Goal: Task Accomplishment & Management: Complete application form

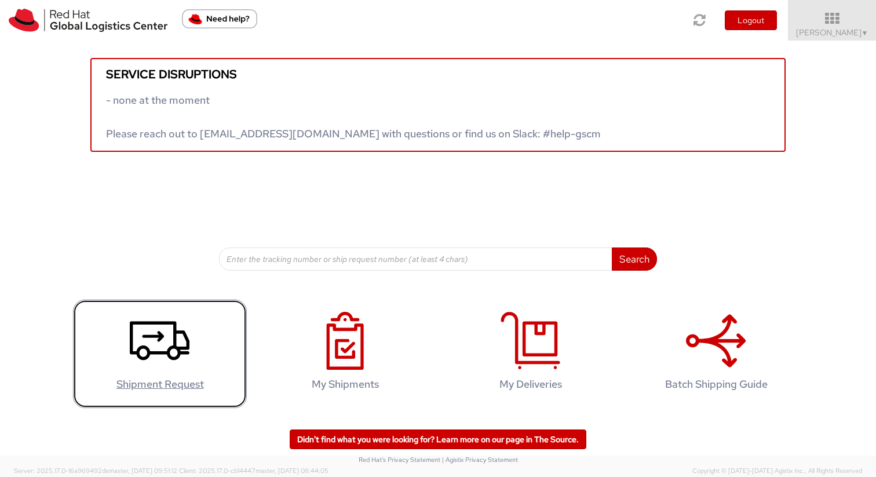
click at [153, 338] on icon at bounding box center [160, 341] width 60 height 58
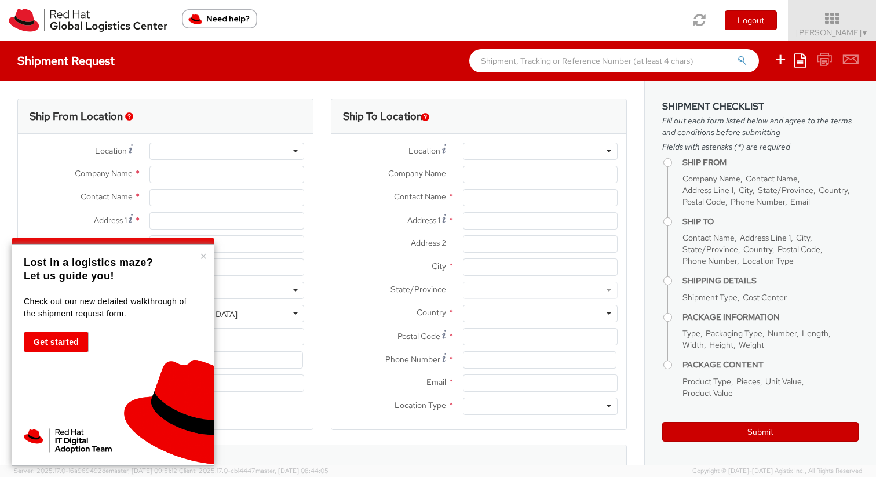
select select "701"
select select
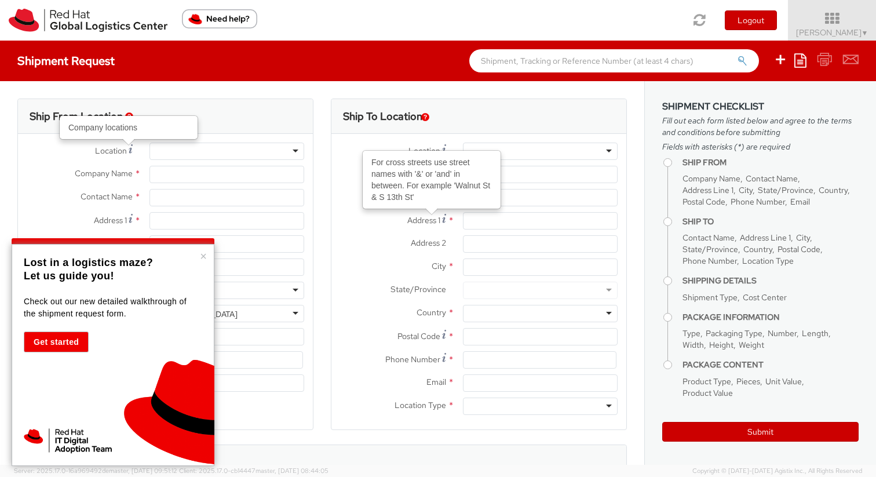
type input "Red Hat GMBH"
type input "[PERSON_NAME]"
type input "[STREET_ADDRESS]"
type input "WALLDORF"
type input "69190"
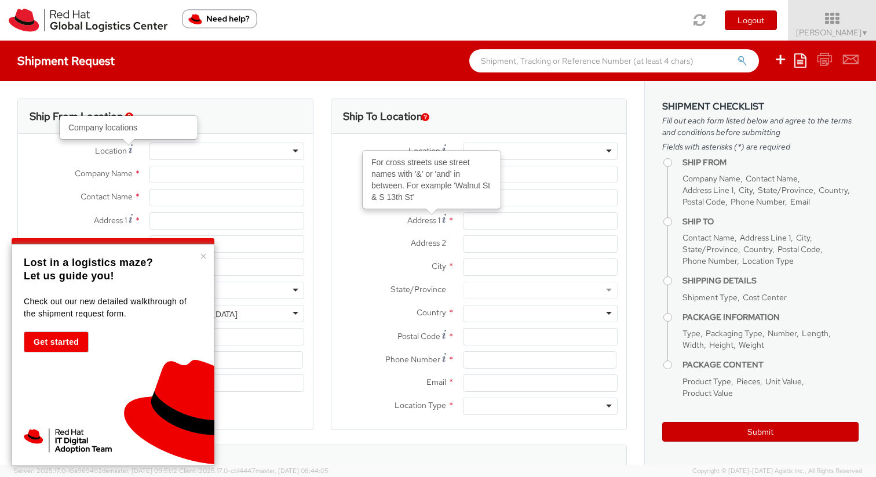
type input "[EMAIL_ADDRESS][DOMAIN_NAME]"
select select "CM"
select select "KGS"
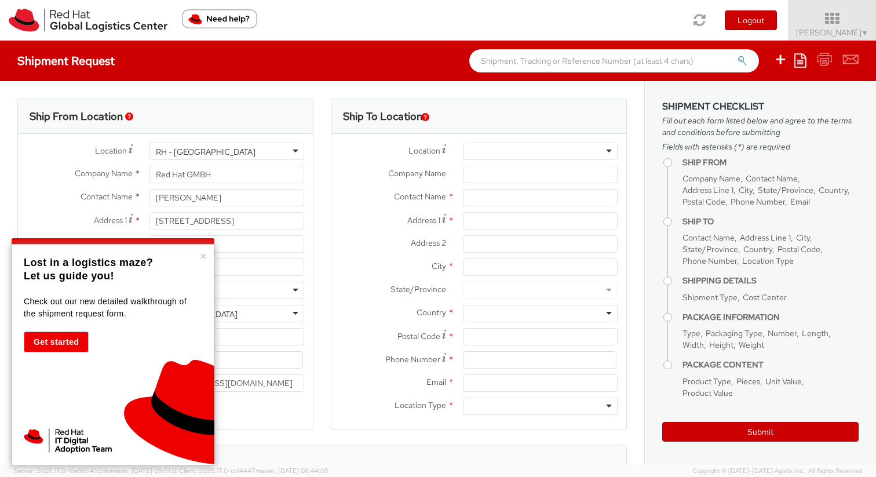
click at [199, 254] on div "× Lost in a logistics maze? Let us guide you! Check out our new detailed walkth…" at bounding box center [113, 355] width 203 height 222
click at [204, 261] on button "×" at bounding box center [203, 256] width 7 height 12
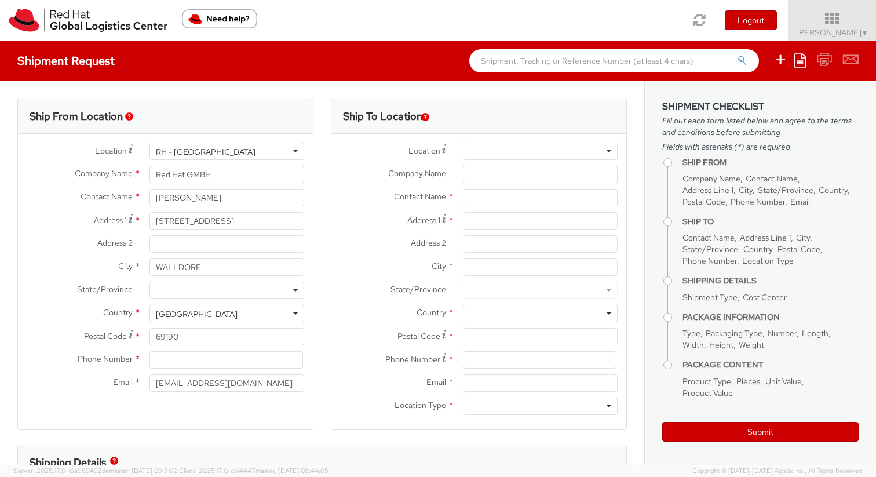
click at [269, 154] on div "RH - [GEOGRAPHIC_DATA]" at bounding box center [226, 150] width 155 height 17
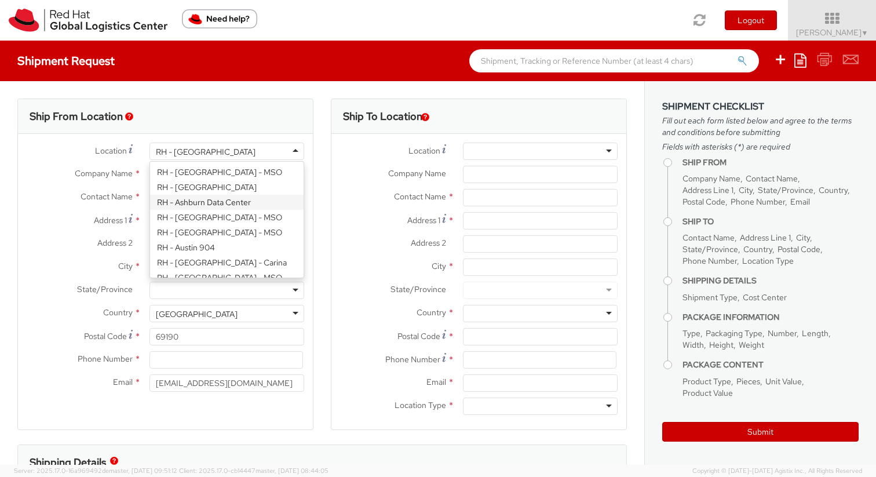
click at [117, 169] on span "Company Name" at bounding box center [104, 173] width 58 height 10
click at [149, 169] on input "Red Hat GMBH" at bounding box center [226, 174] width 155 height 17
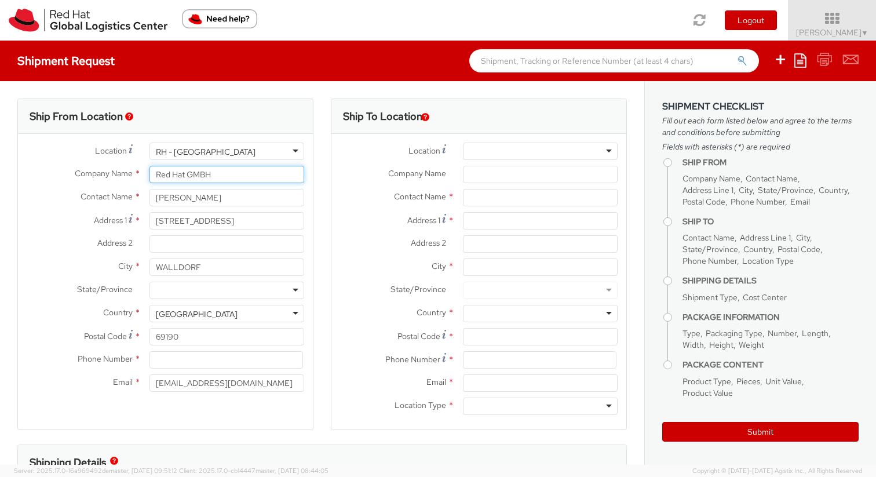
drag, startPoint x: 229, startPoint y: 175, endPoint x: 151, endPoint y: 175, distance: 78.2
click at [151, 175] on input "Red Hat GMBH" at bounding box center [226, 174] width 155 height 17
click at [171, 175] on input "Red Hat GMBH" at bounding box center [226, 174] width 155 height 17
click at [195, 195] on input "[PERSON_NAME]" at bounding box center [226, 197] width 155 height 17
click at [184, 220] on input "[STREET_ADDRESS]" at bounding box center [226, 220] width 155 height 17
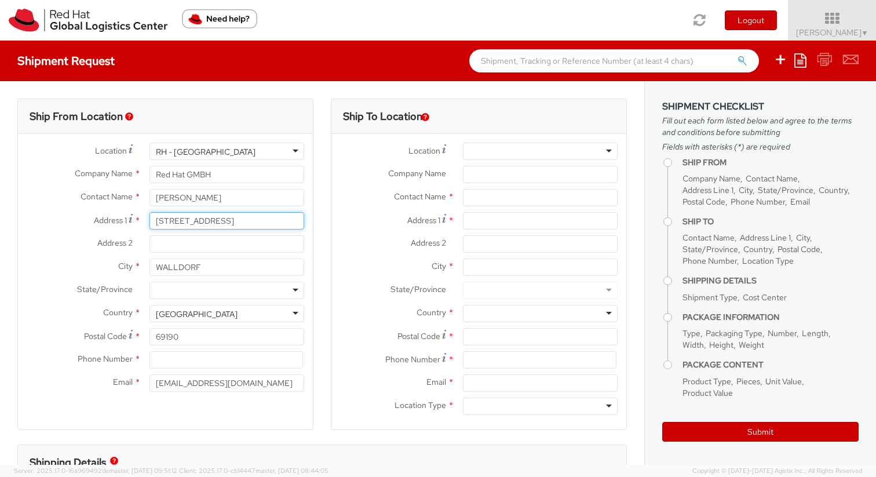
drag, startPoint x: 213, startPoint y: 222, endPoint x: 134, endPoint y: 222, distance: 78.8
click at [134, 222] on div "Address 1 * [STREET_ADDRESS]" at bounding box center [165, 220] width 295 height 17
type input "f"
click at [202, 222] on input "[STREET_ADDRESS]" at bounding box center [226, 220] width 155 height 17
type input "[STREET_ADDRESS]"
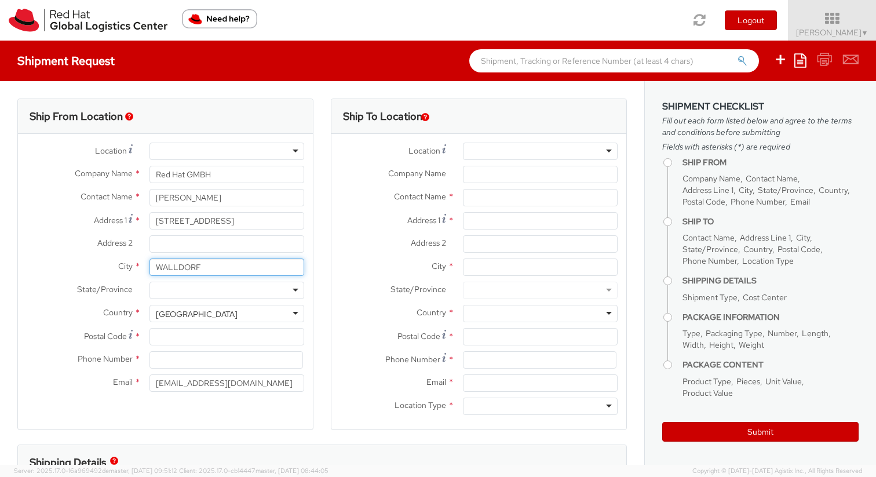
drag, startPoint x: 203, startPoint y: 268, endPoint x: 149, endPoint y: 268, distance: 53.9
click at [149, 268] on input "WALLDORF" at bounding box center [226, 266] width 155 height 17
type input "g"
type input "[GEOGRAPHIC_DATA]"
click at [162, 341] on input "Postal Code *" at bounding box center [226, 336] width 155 height 17
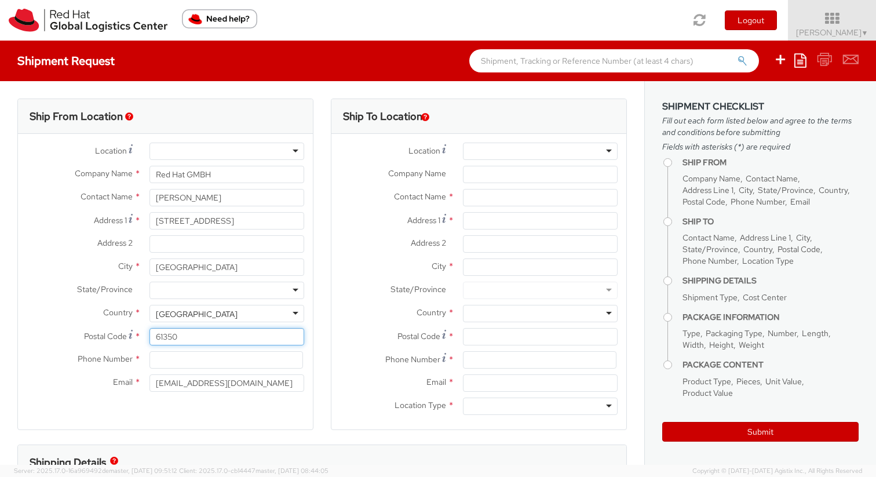
type input "61350"
click at [161, 361] on input at bounding box center [225, 359] width 153 height 17
type input "015155156939"
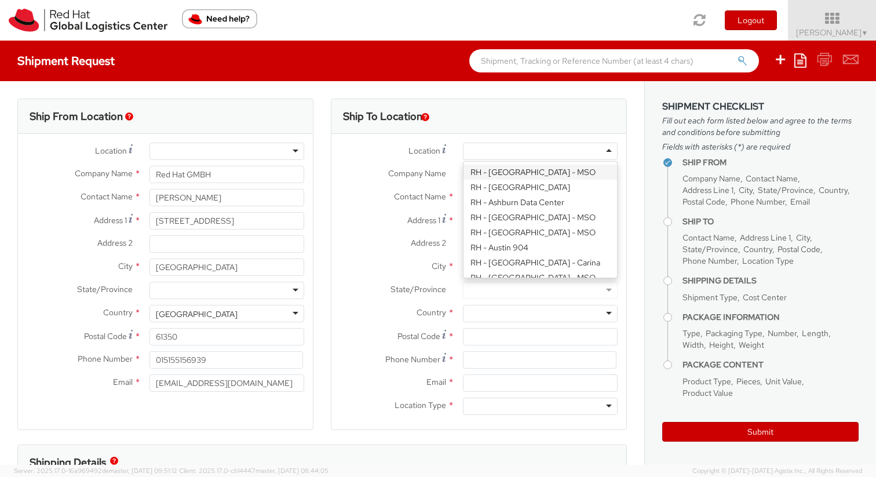
click at [495, 152] on div at bounding box center [540, 150] width 155 height 17
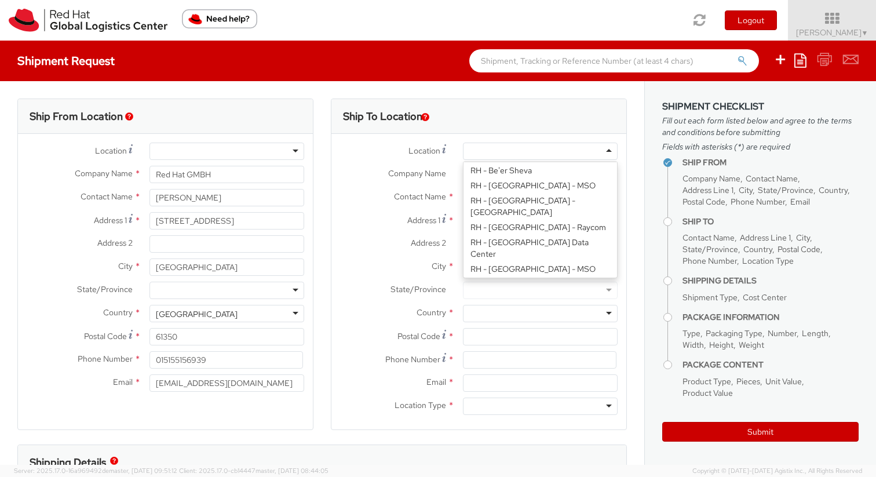
scroll to position [211, 0]
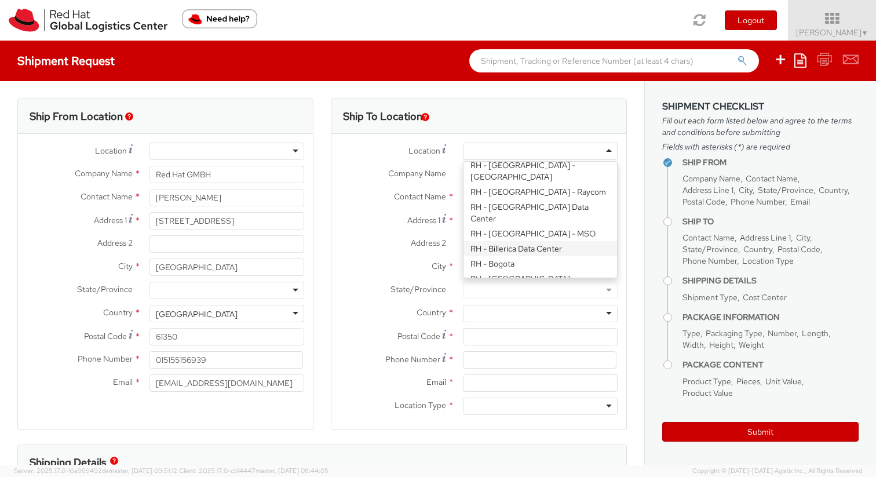
click at [375, 151] on label "Location *" at bounding box center [392, 150] width 123 height 16
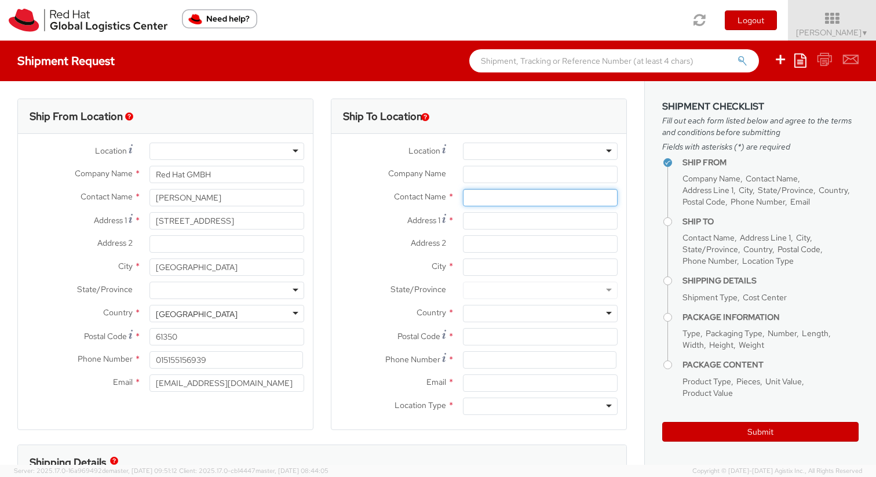
click at [489, 196] on input "text" at bounding box center [540, 197] width 155 height 17
type input "[PERSON_NAME]"
click at [517, 220] on input "Address 1 *" at bounding box center [540, 220] width 155 height 17
click at [493, 221] on input "Address 1 *" at bounding box center [540, 220] width 155 height 17
click at [492, 226] on input "Address 1 *" at bounding box center [540, 220] width 155 height 17
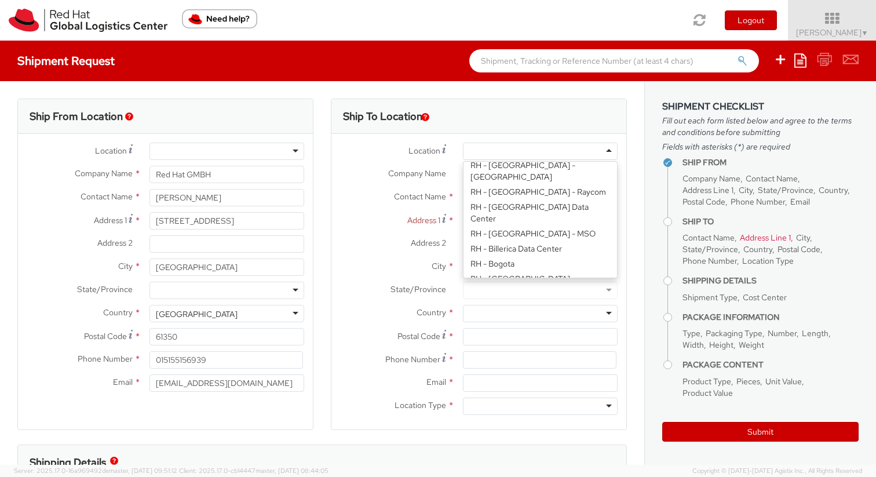
click at [513, 149] on div at bounding box center [540, 150] width 155 height 17
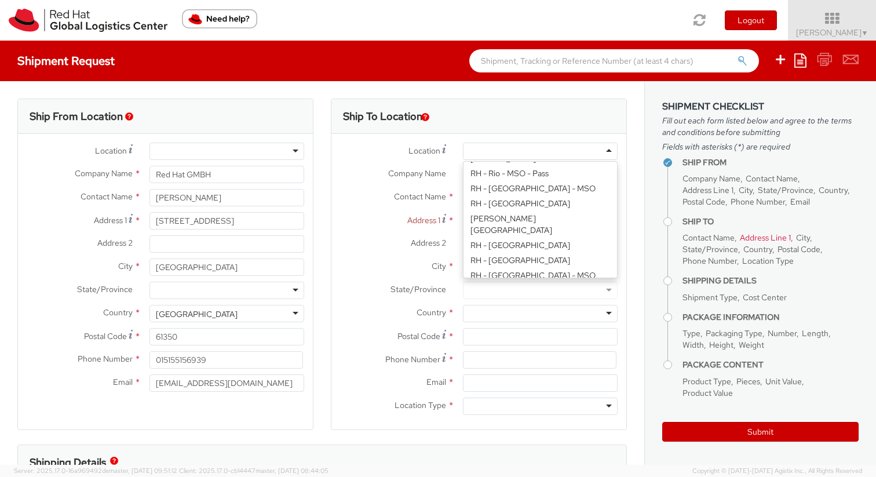
type input "Red Hat GmbH"
type input "[STREET_ADDRESS]"
type input "[GEOGRAPHIC_DATA]"
type input "70563"
type input "49 711 964 370"
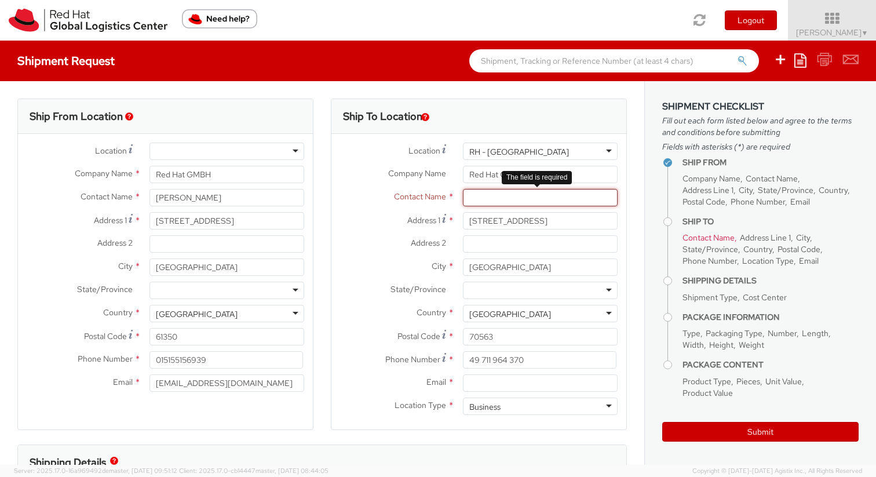
click at [470, 198] on input "text" at bounding box center [540, 197] width 155 height 17
type input "s"
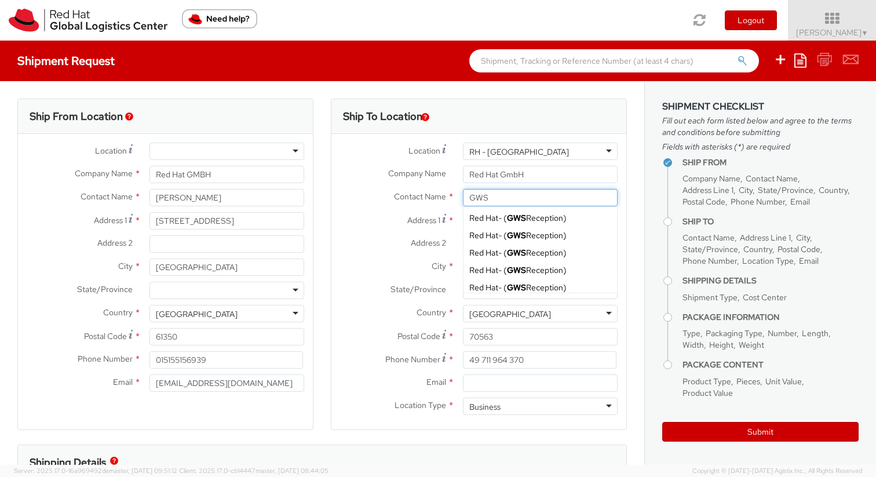
scroll to position [0, 0]
drag, startPoint x: 493, startPoint y: 201, endPoint x: 432, endPoint y: 193, distance: 61.9
click at [432, 193] on div "Contact Name * GWS GWS Red Hat - ( GWS Reception ) Red Hat - ( GWS Reception ) …" at bounding box center [478, 197] width 295 height 17
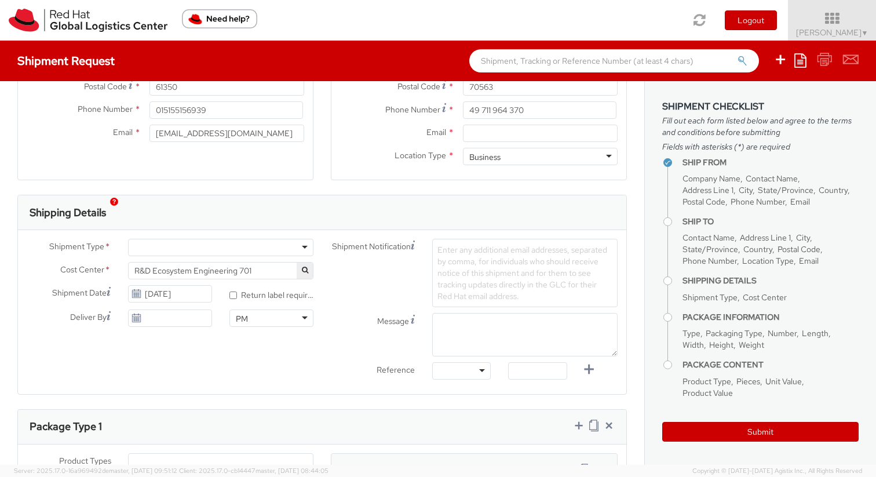
scroll to position [261, 0]
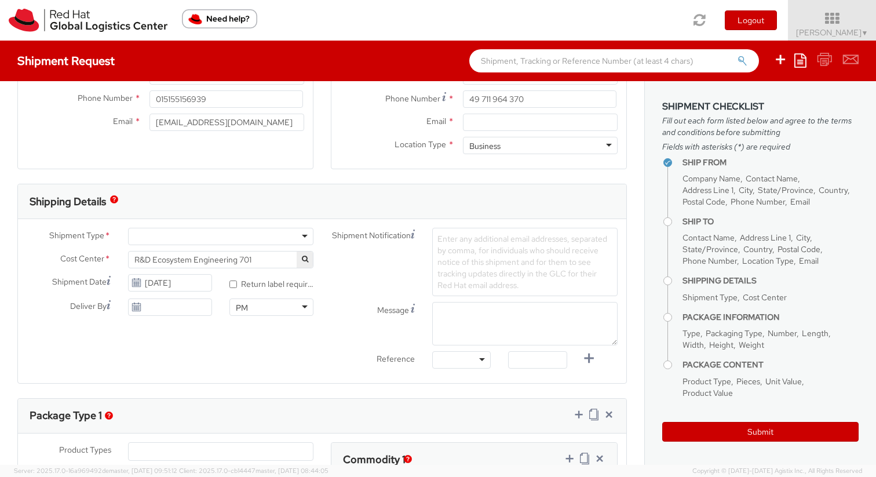
type input "[PERSON_NAME]"
click at [162, 235] on div at bounding box center [220, 236] width 185 height 17
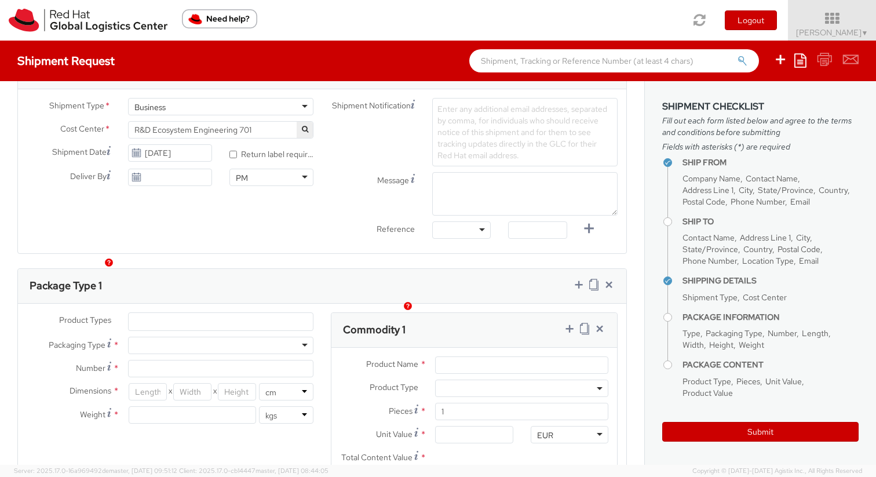
scroll to position [551, 0]
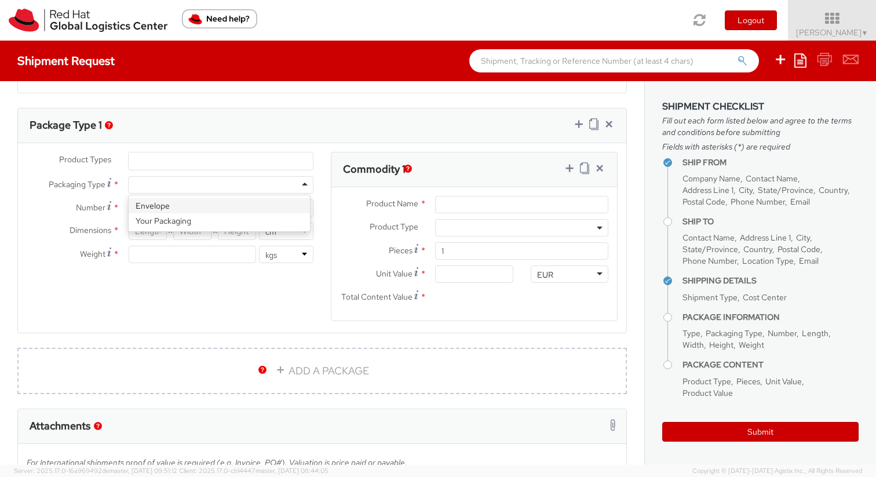
click at [163, 185] on div at bounding box center [220, 184] width 185 height 17
click at [346, 136] on div "Package Type 1" at bounding box center [322, 125] width 608 height 35
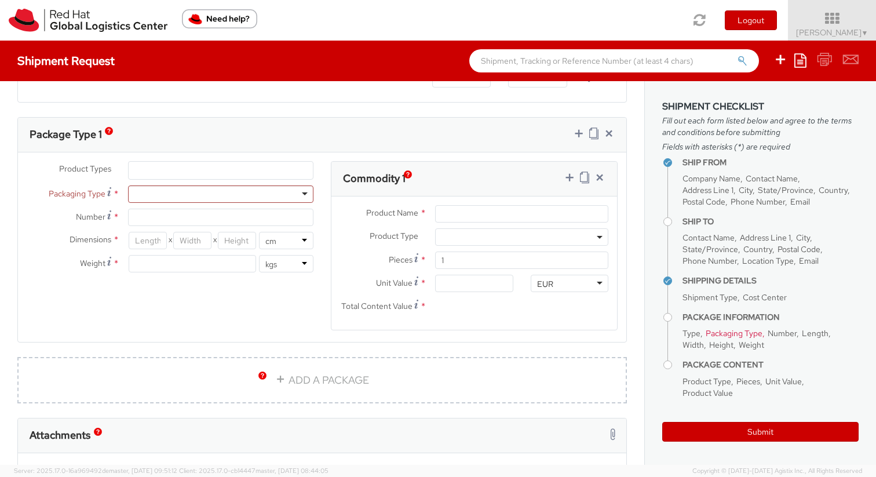
scroll to position [545, 0]
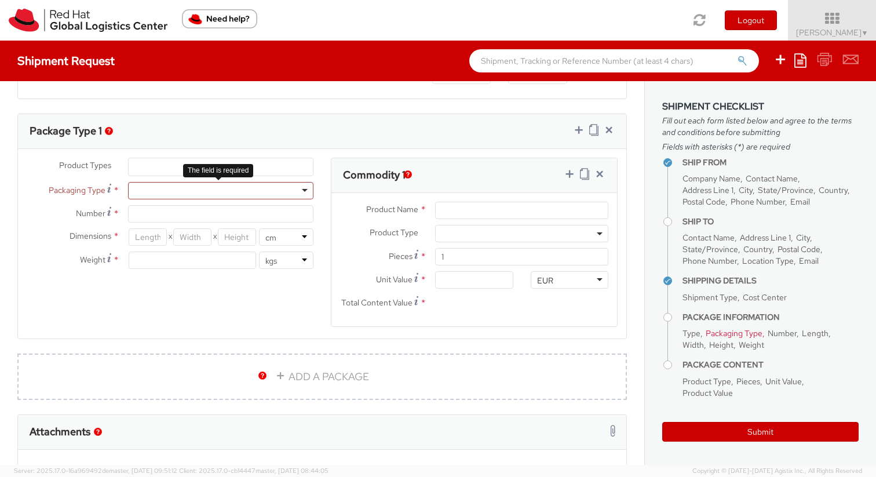
click at [174, 189] on div at bounding box center [220, 190] width 185 height 17
type input "1"
type input "24.13"
type input "31.75"
type input "0.64"
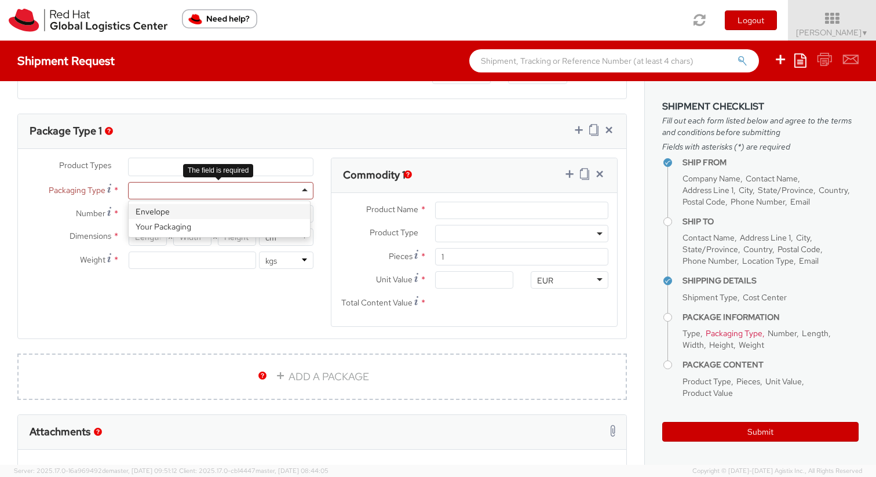
type input "0.5"
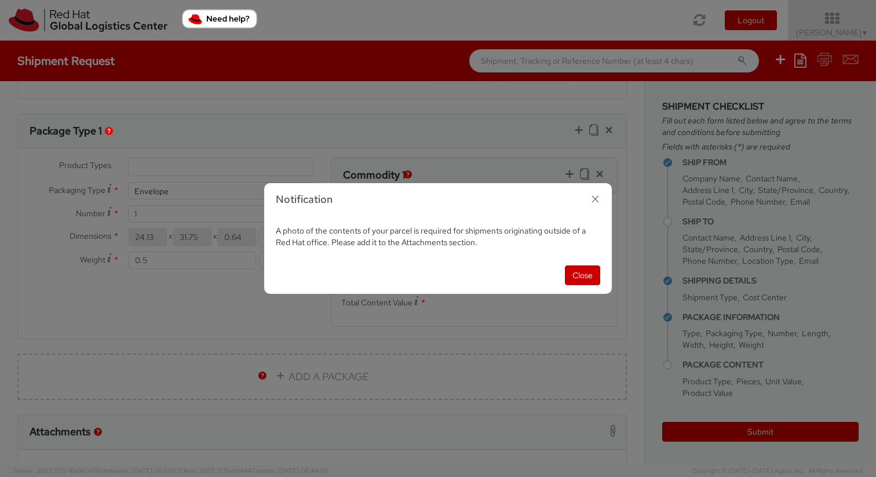
click at [598, 202] on icon "button" at bounding box center [595, 199] width 17 height 17
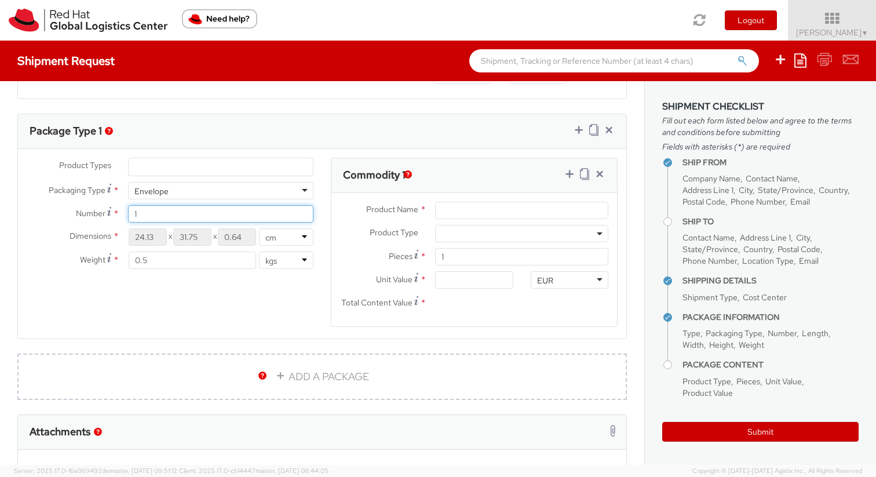
click at [164, 216] on input "1" at bounding box center [220, 213] width 185 height 17
click at [208, 192] on div "Envelope" at bounding box center [220, 190] width 185 height 17
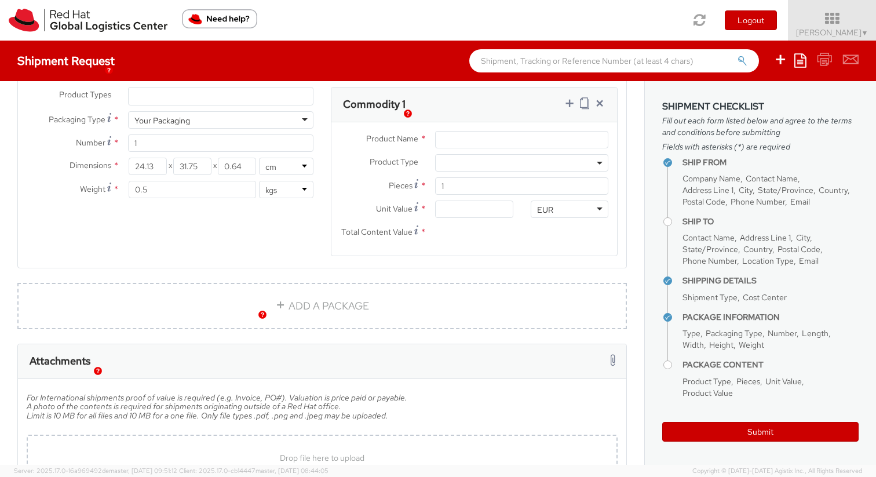
scroll to position [625, 0]
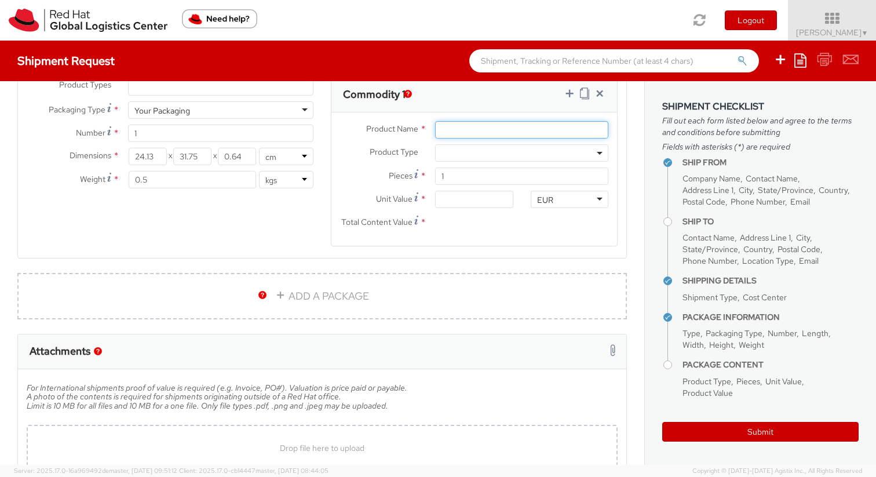
click at [462, 131] on input "Product Name *" at bounding box center [521, 129] width 173 height 17
drag, startPoint x: 464, startPoint y: 133, endPoint x: 427, endPoint y: 127, distance: 37.5
click at [427, 127] on div "Other" at bounding box center [521, 129] width 191 height 17
type input "Used Mobile"
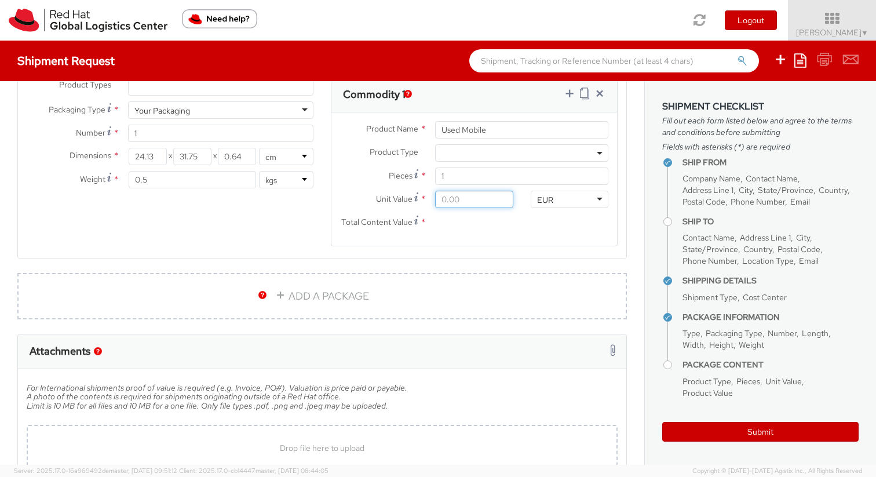
click at [451, 201] on input "Unit Value *" at bounding box center [474, 199] width 78 height 17
click at [473, 198] on input "Unit Value *" at bounding box center [474, 199] width 78 height 17
click at [467, 197] on input "Unit Value *" at bounding box center [474, 199] width 78 height 17
click at [440, 200] on input "Unit Value *" at bounding box center [474, 199] width 78 height 17
type input "6.00"
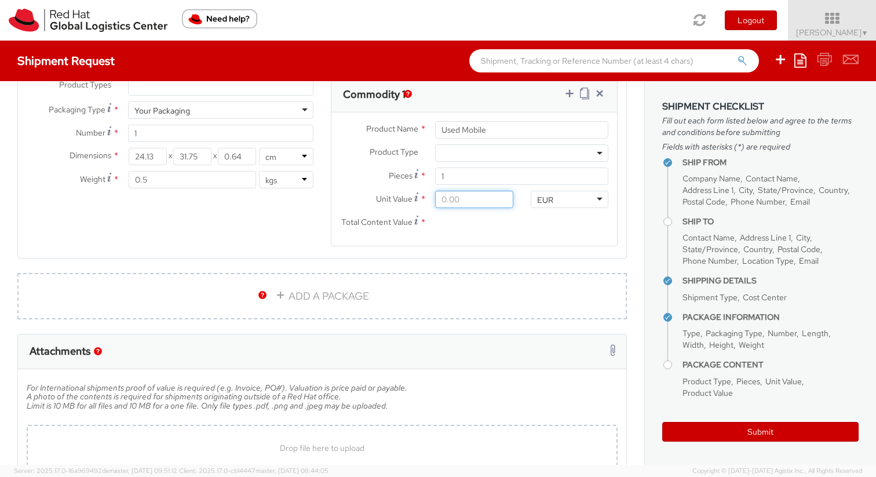
type input "6.00"
type input "60.00"
type input "600.00"
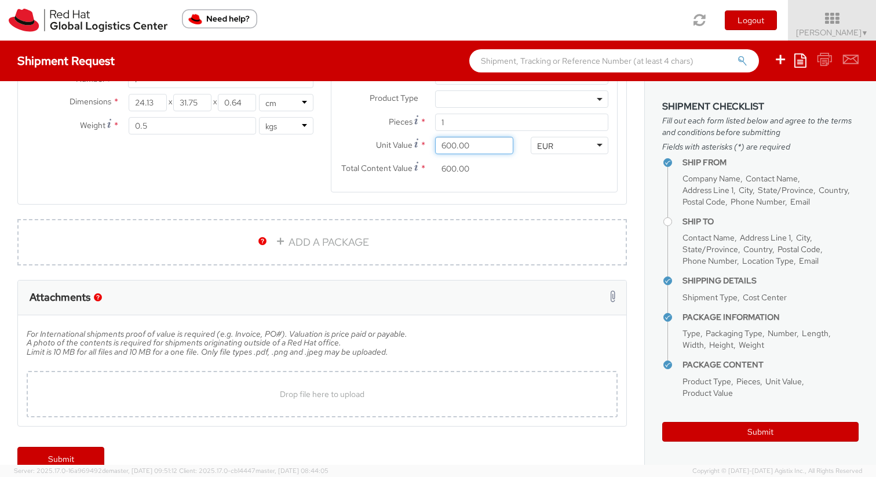
scroll to position [702, 0]
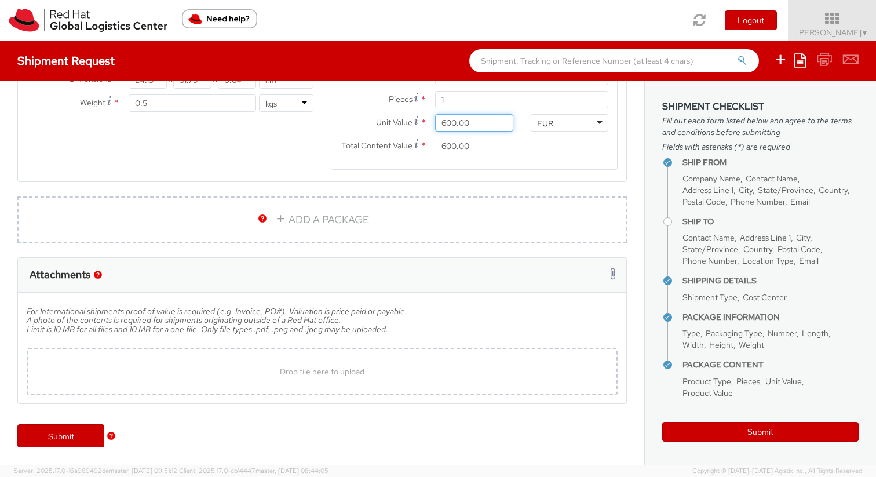
type input "60.00"
type input "6.00"
type input "0.00"
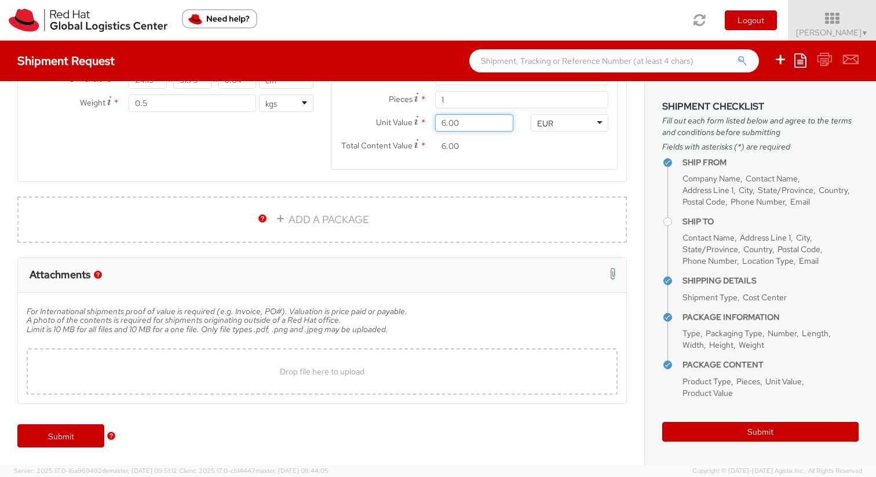
type input "0.00"
type input "2.00"
type input "20.00"
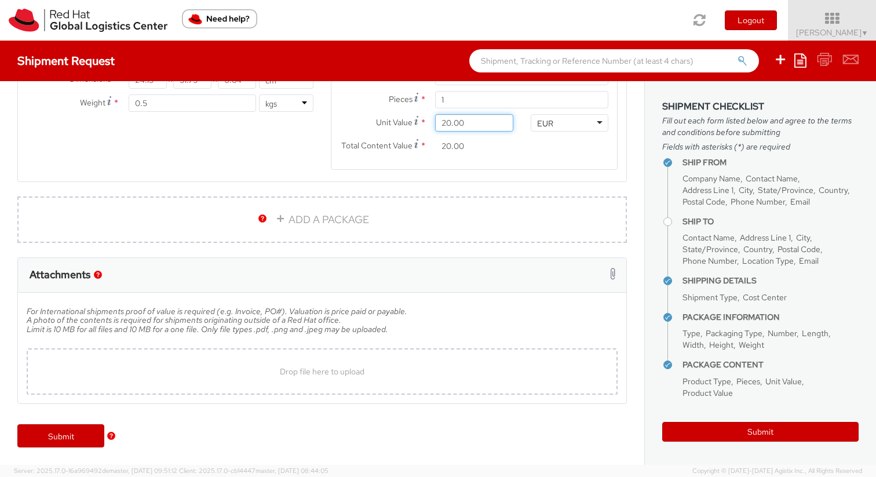
type input "200.00"
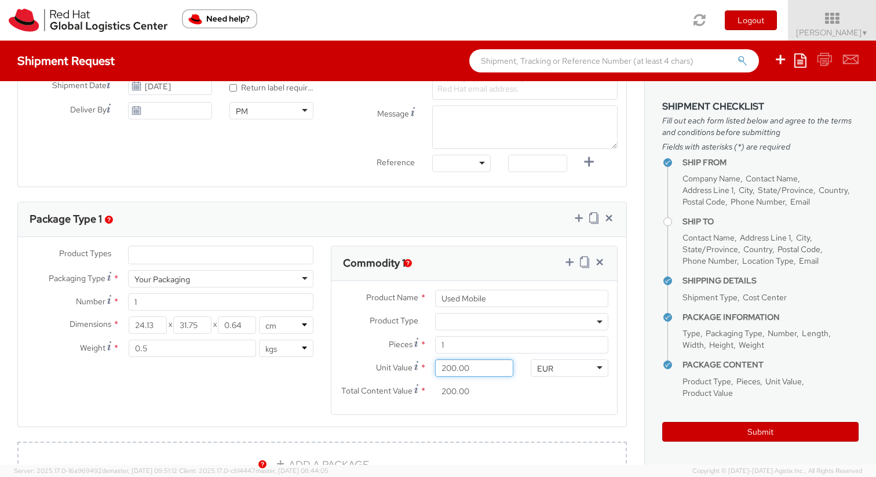
scroll to position [455, 0]
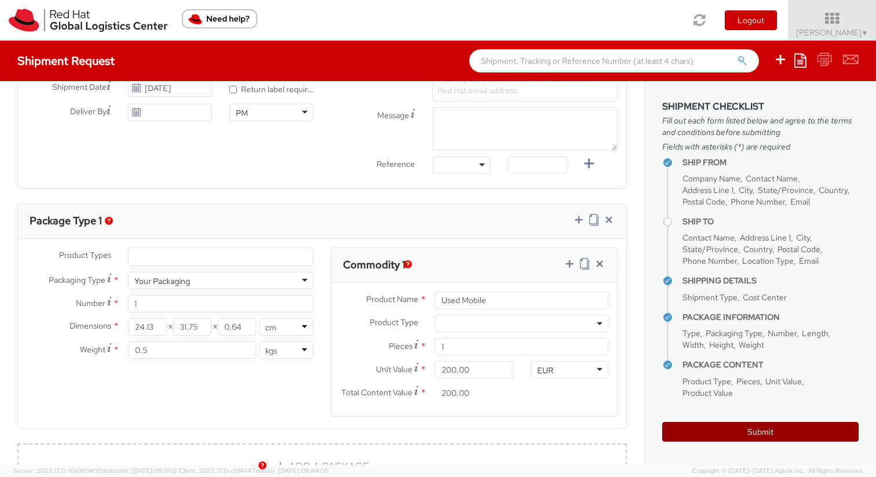
click at [696, 432] on button "Submit" at bounding box center [760, 432] width 196 height 20
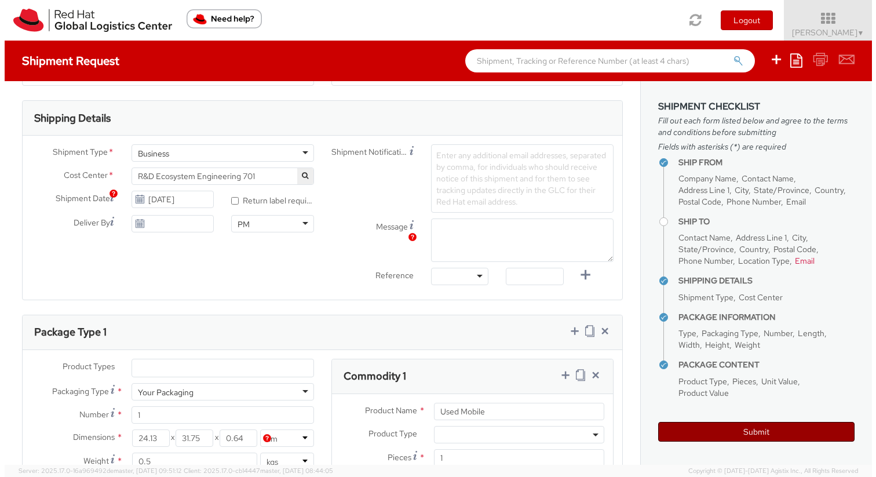
scroll to position [0, 0]
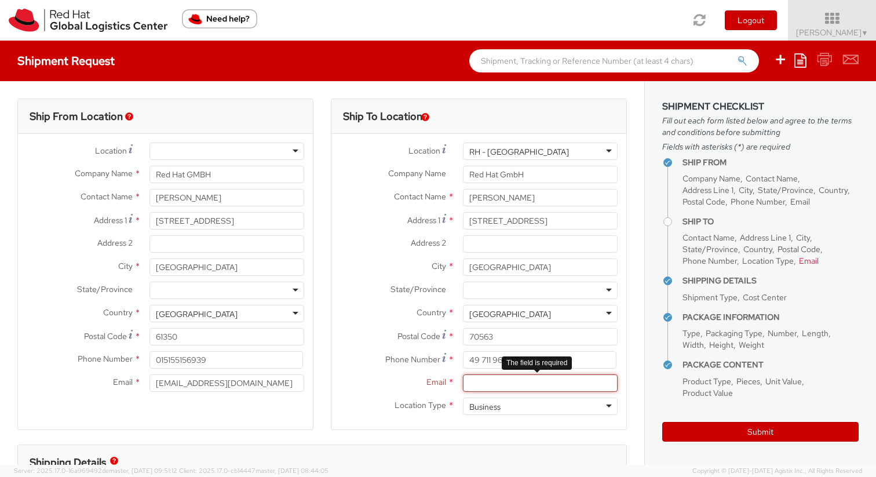
click at [470, 385] on input "Email *" at bounding box center [540, 382] width 155 height 17
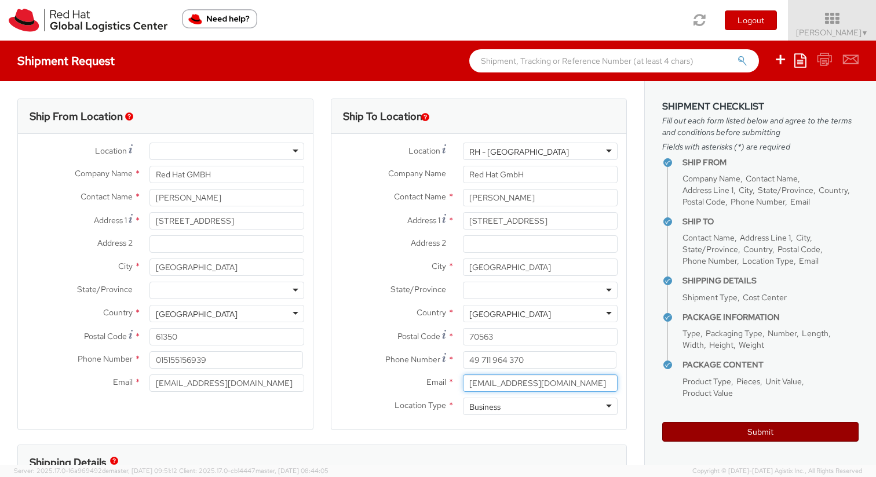
type input "[EMAIL_ADDRESS][DOMAIN_NAME]"
click at [697, 434] on button "Submit" at bounding box center [760, 432] width 196 height 20
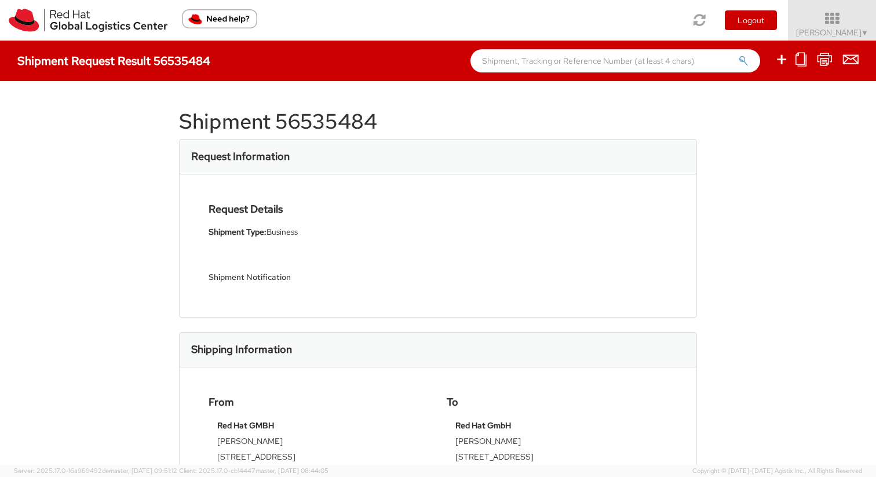
drag, startPoint x: 197, startPoint y: 61, endPoint x: 307, endPoint y: 96, distance: 115.0
click at [212, 60] on div "Shipment Request Result 56535484" at bounding box center [119, 60] width 204 height 13
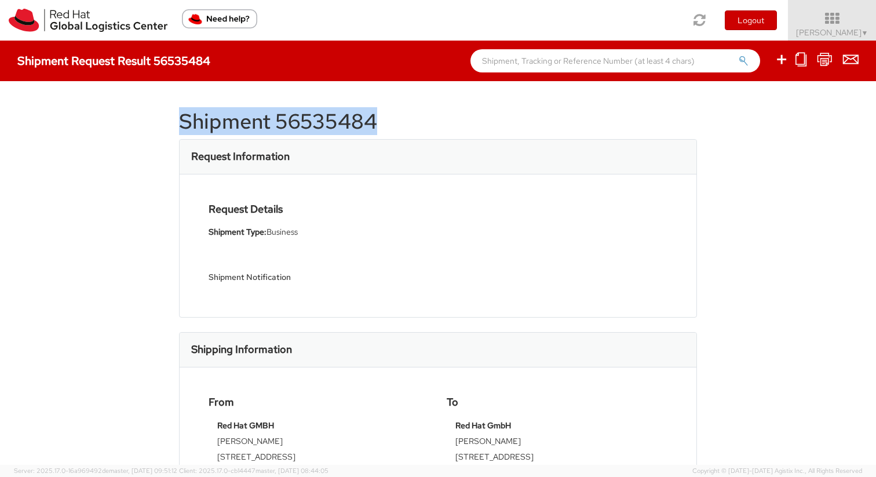
drag, startPoint x: 380, startPoint y: 119, endPoint x: 180, endPoint y: 108, distance: 200.7
click at [180, 110] on h1 "Shipment 56535484" at bounding box center [438, 121] width 518 height 23
copy h1 "Shipment 56535484"
